Goal: Information Seeking & Learning: Learn about a topic

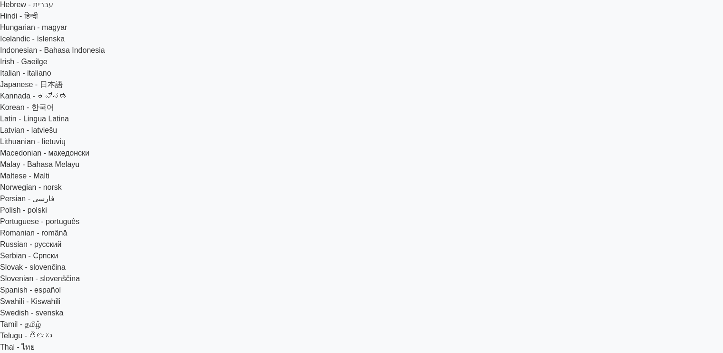
scroll to position [359, 0]
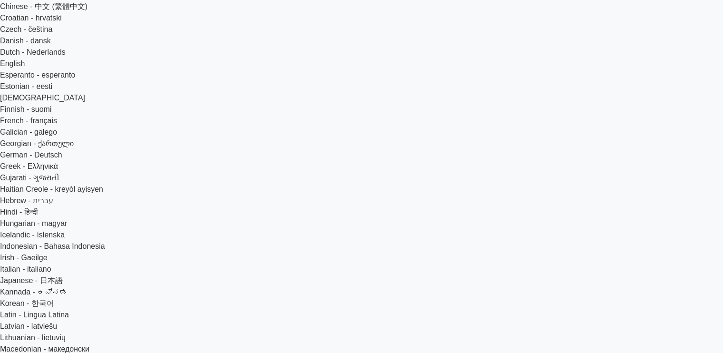
radio input "true"
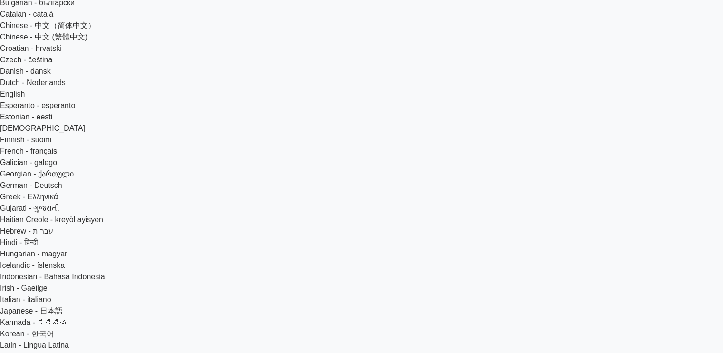
scroll to position [187, 0]
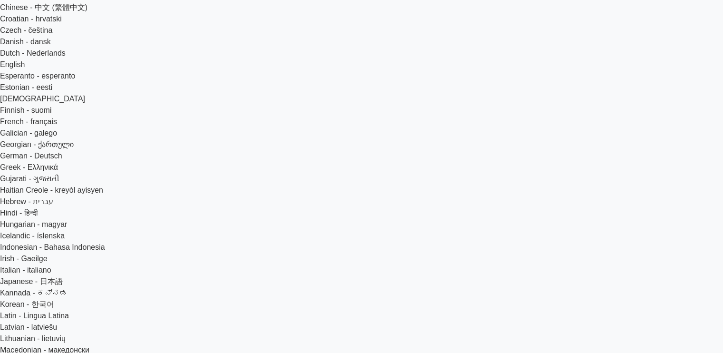
scroll to position [0, 0]
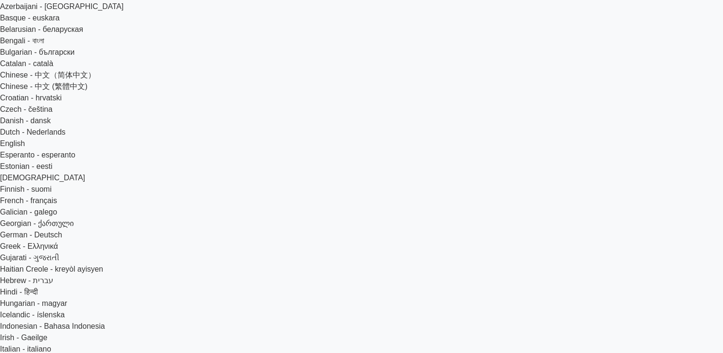
scroll to position [82, 0]
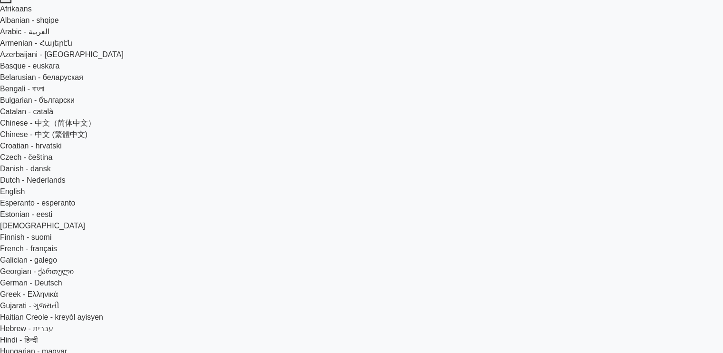
scroll to position [33, 0]
